Goal: Information Seeking & Learning: Learn about a topic

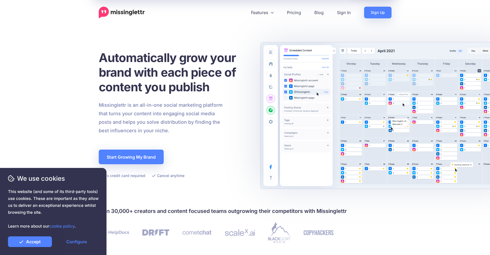
click at [222, 164] on div "Automatically grow your brand with each piece of content you publish Missinglet…" at bounding box center [174, 114] width 150 height 128
click at [24, 243] on link "Accept" at bounding box center [30, 241] width 44 height 11
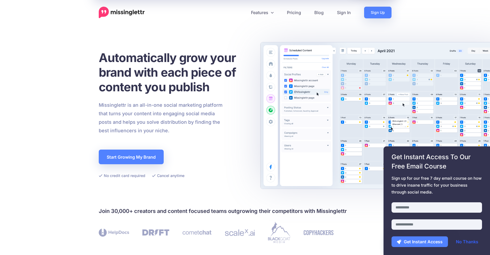
click at [462, 243] on link "No Thanks" at bounding box center [466, 241] width 33 height 11
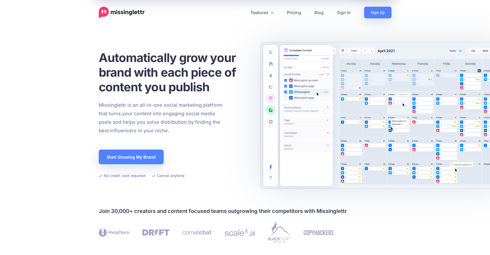
click at [245, 184] on div "Automatically grow your brand with each piece of content you publish Missinglet…" at bounding box center [174, 114] width 150 height 144
click at [273, 14] on icon at bounding box center [272, 12] width 3 height 4
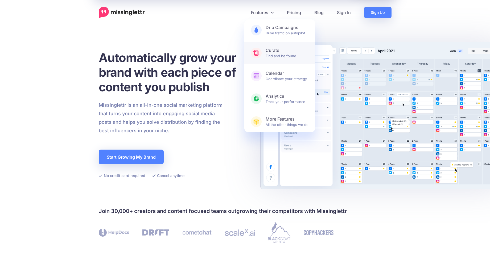
click at [274, 53] on b "Curate" at bounding box center [286, 51] width 43 height 6
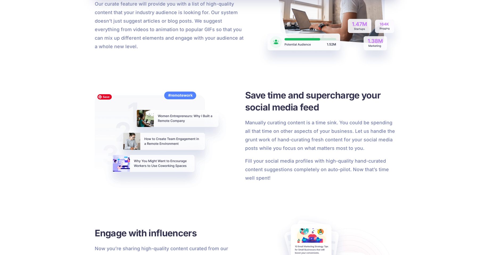
scroll to position [427, 0]
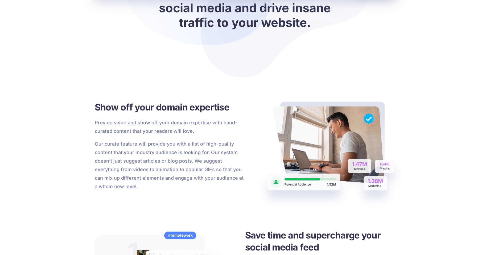
drag, startPoint x: 122, startPoint y: 118, endPoint x: 125, endPoint y: 124, distance: 6.6
click at [122, 118] on div "Show off your domain expertise Provide value and show off your domain expertise…" at bounding box center [170, 146] width 150 height 90
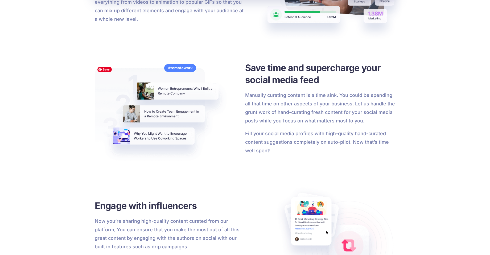
scroll to position [789, 0]
